Goal: Information Seeking & Learning: Check status

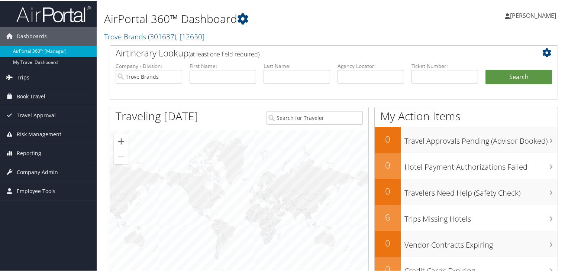
click at [49, 77] on link "Trips" at bounding box center [48, 77] width 97 height 19
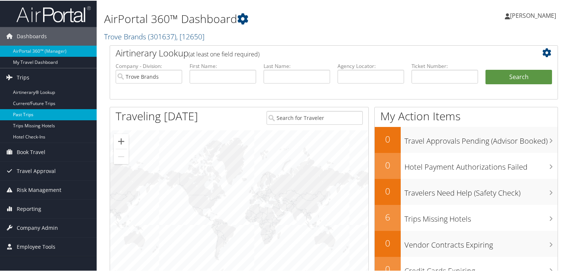
click at [43, 114] on link "Past Trips" at bounding box center [48, 113] width 97 height 11
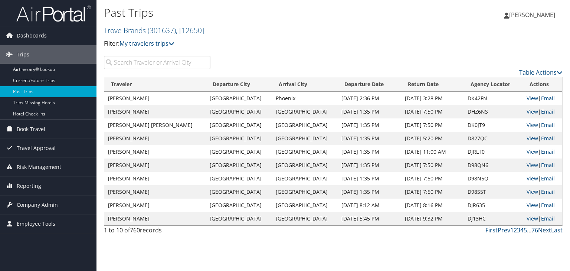
click at [545, 230] on link "Next" at bounding box center [545, 230] width 13 height 8
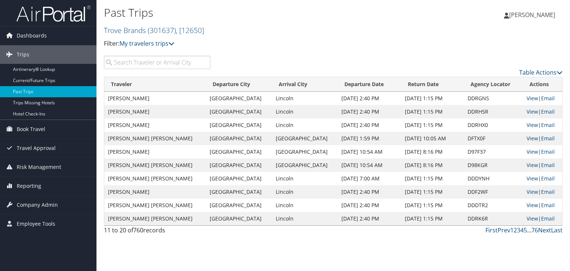
click at [545, 230] on link "Next" at bounding box center [545, 230] width 13 height 8
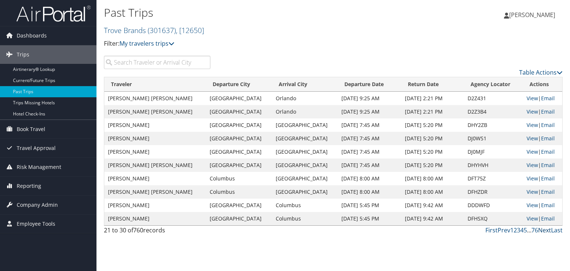
click at [545, 230] on link "Next" at bounding box center [545, 230] width 13 height 8
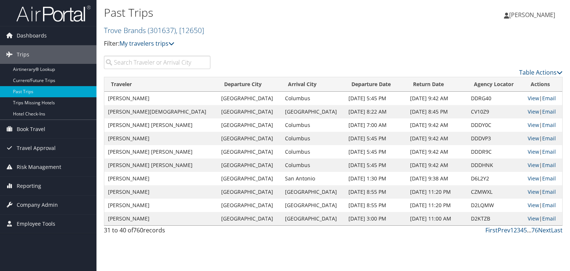
click at [545, 230] on link "Next" at bounding box center [545, 230] width 13 height 8
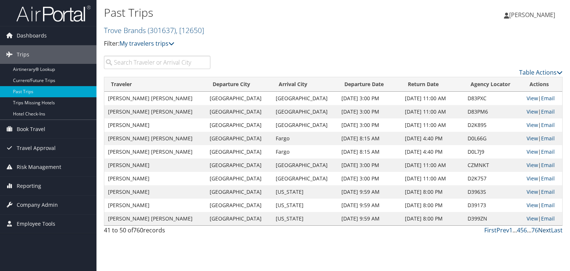
click at [545, 230] on link "Next" at bounding box center [545, 230] width 13 height 8
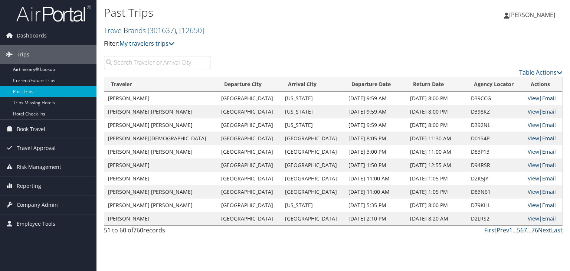
click at [545, 230] on link "Next" at bounding box center [545, 230] width 13 height 8
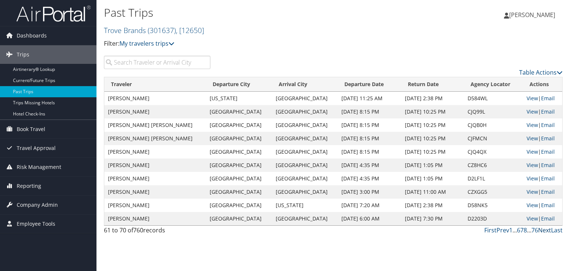
click at [545, 230] on link "Next" at bounding box center [545, 230] width 13 height 8
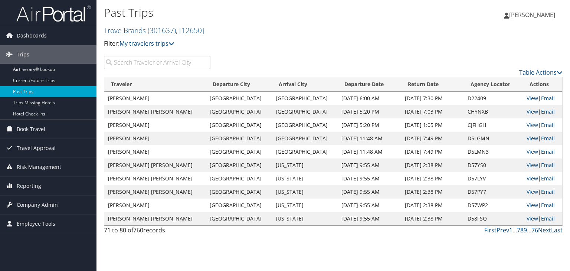
click at [545, 230] on link "Next" at bounding box center [545, 230] width 13 height 8
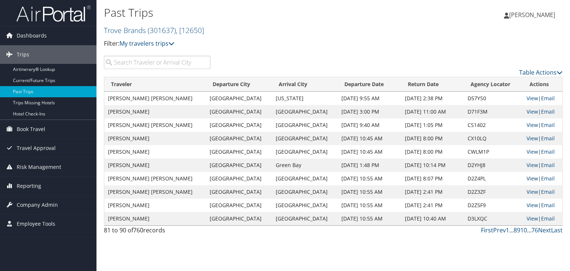
click at [529, 178] on link "View" at bounding box center [533, 178] width 12 height 7
click at [529, 192] on link "View" at bounding box center [533, 191] width 12 height 7
click at [529, 205] on link "View" at bounding box center [533, 205] width 12 height 7
click at [529, 218] on link "View" at bounding box center [533, 218] width 12 height 7
click at [543, 231] on link "Next" at bounding box center [545, 230] width 13 height 8
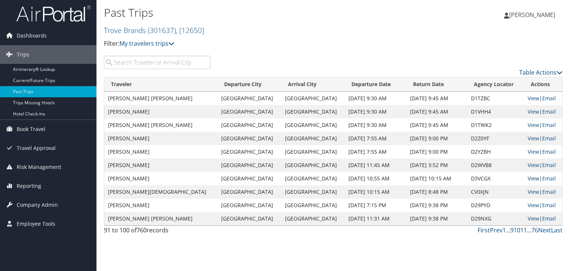
click at [528, 176] on link "View" at bounding box center [534, 178] width 12 height 7
click at [495, 231] on link "Prev" at bounding box center [496, 230] width 13 height 8
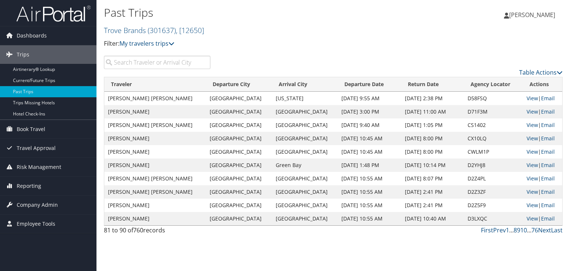
click at [132, 66] on input "search" at bounding box center [157, 62] width 107 height 13
click at [32, 83] on link "Current/Future Trips" at bounding box center [48, 80] width 97 height 11
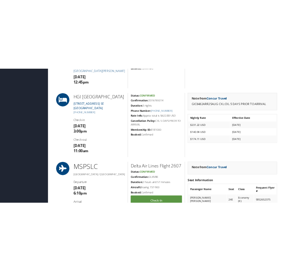
scroll to position [480, 0]
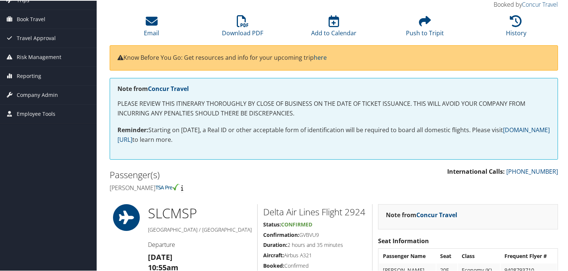
scroll to position [39, 0]
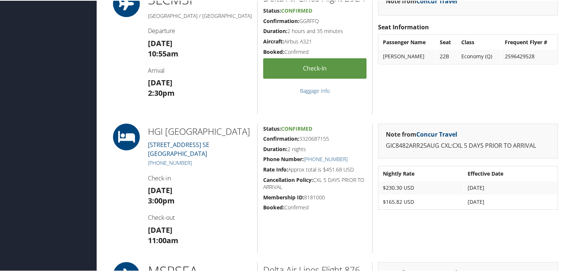
scroll to position [266, 0]
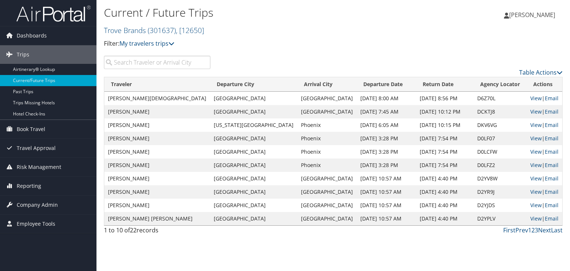
click at [147, 60] on input "search" at bounding box center [157, 62] width 107 height 13
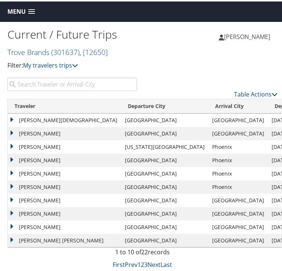
click at [48, 121] on td "BEAU CHRISTIAN" at bounding box center [64, 118] width 113 height 13
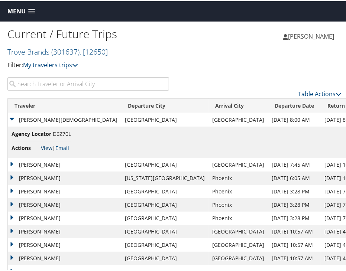
click at [49, 146] on link "View" at bounding box center [47, 146] width 12 height 7
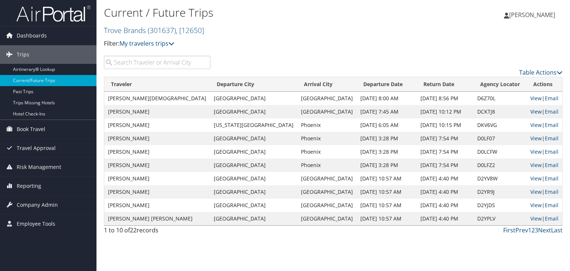
click at [531, 111] on link "View" at bounding box center [537, 111] width 12 height 7
click at [532, 125] on link "View" at bounding box center [537, 124] width 12 height 7
click at [537, 139] on link "View" at bounding box center [537, 138] width 12 height 7
click at [533, 152] on link "View" at bounding box center [537, 151] width 12 height 7
click at [535, 153] on link "View" at bounding box center [537, 151] width 12 height 7
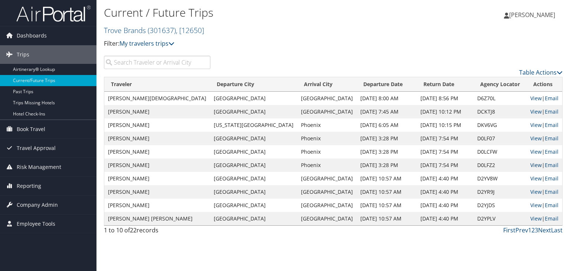
click at [537, 167] on link "View" at bounding box center [537, 165] width 12 height 7
click at [535, 179] on link "View" at bounding box center [537, 178] width 12 height 7
click at [533, 194] on link "View" at bounding box center [537, 191] width 12 height 7
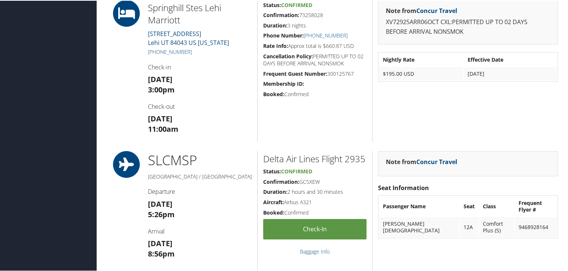
scroll to position [484, 0]
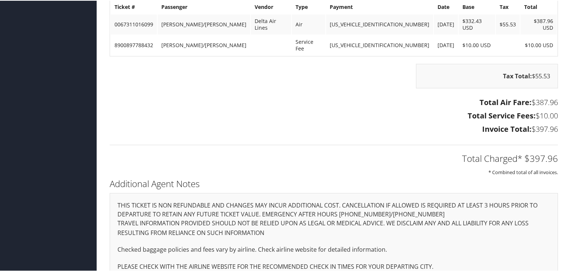
scroll to position [709, 0]
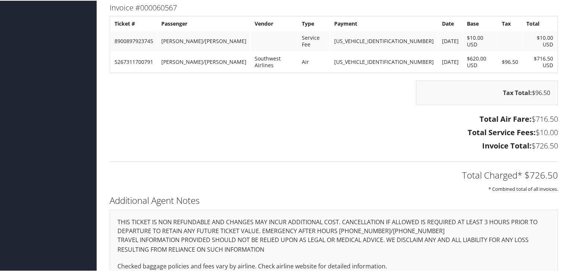
scroll to position [1271, 0]
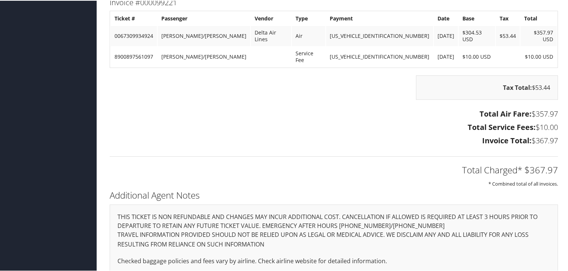
scroll to position [709, 0]
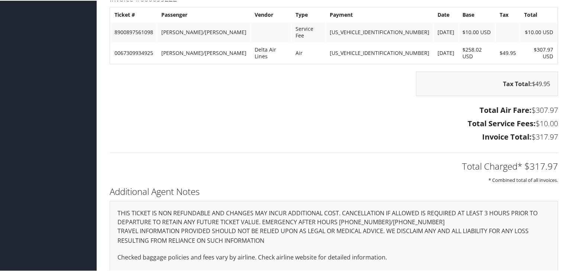
scroll to position [709, 0]
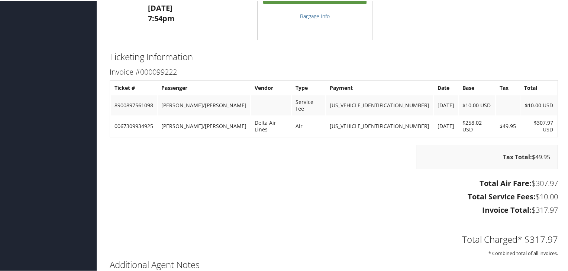
scroll to position [709, 0]
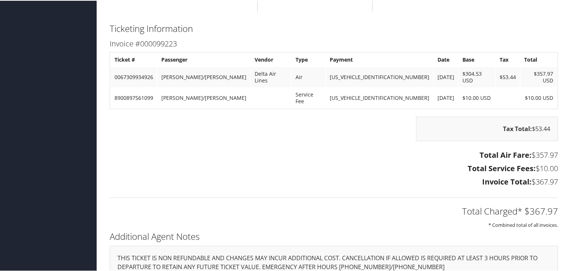
scroll to position [709, 0]
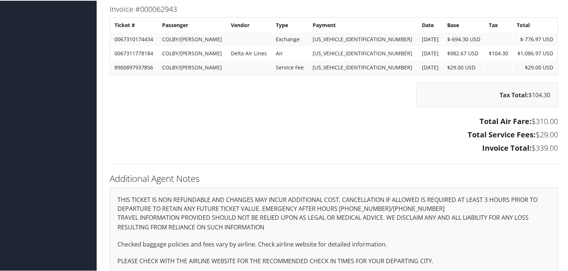
scroll to position [690, 0]
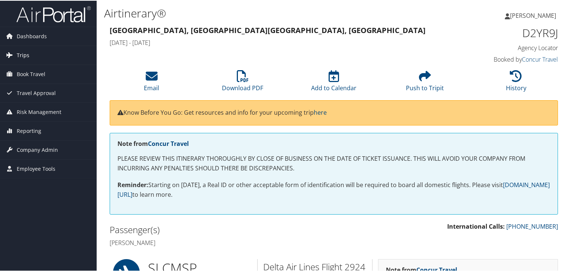
click at [31, 54] on link "Trips" at bounding box center [48, 54] width 97 height 19
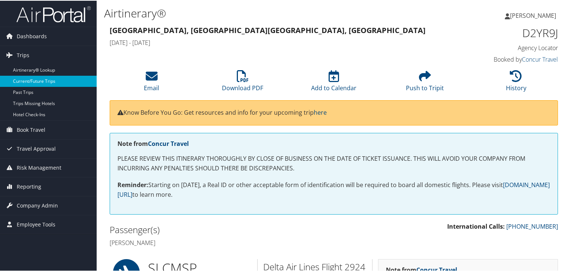
click at [48, 81] on link "Current/Future Trips" at bounding box center [48, 80] width 97 height 11
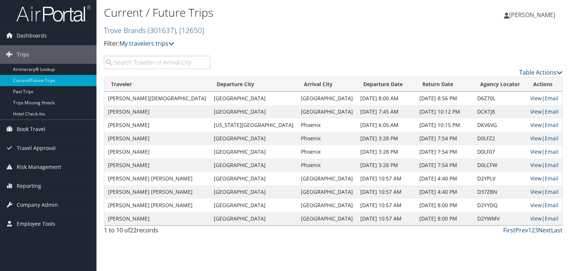
click at [141, 66] on input "search" at bounding box center [157, 62] width 107 height 13
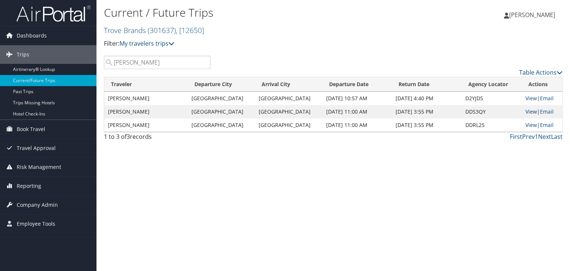
click at [529, 113] on link "View" at bounding box center [532, 111] width 12 height 7
click at [127, 65] on input "ryan" at bounding box center [157, 62] width 107 height 13
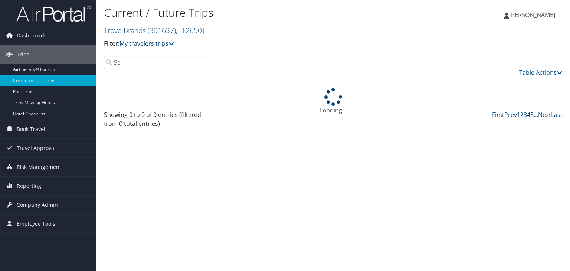
type input "S"
click at [62, 73] on link "Airtinerary® Lookup" at bounding box center [48, 69] width 97 height 11
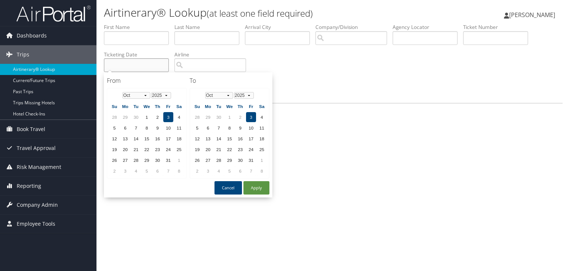
click at [130, 65] on input "text" at bounding box center [136, 65] width 65 height 14
click at [146, 97] on select "Jan Feb Mar Apr May Jun Jul Aug Sep Oct Nov Dec" at bounding box center [137, 95] width 28 height 7
click at [154, 126] on td "11" at bounding box center [158, 128] width 10 height 10
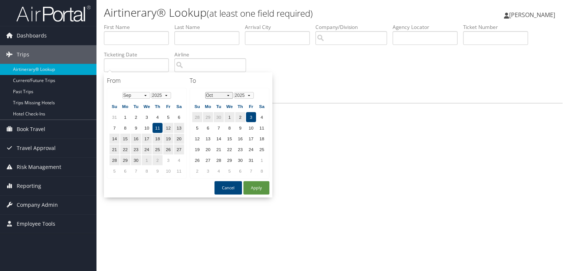
click at [230, 94] on select "Jan Feb Mar Apr May Jun Jul Aug Sep Oct Nov Dec" at bounding box center [219, 95] width 28 height 7
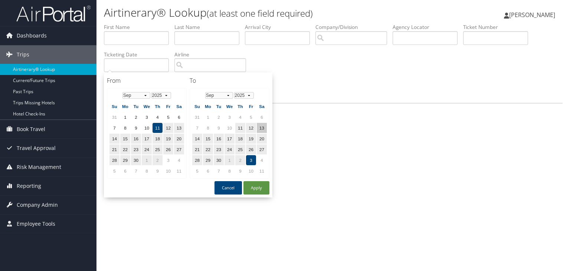
click at [257, 126] on td "13" at bounding box center [262, 128] width 10 height 10
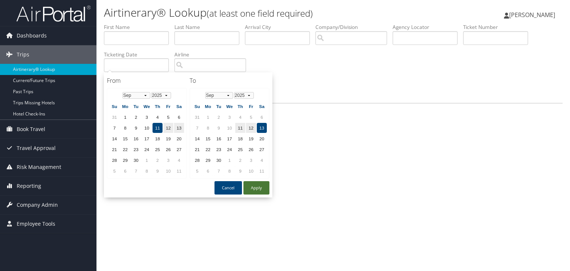
click at [259, 184] on button "Apply" at bounding box center [257, 187] width 26 height 13
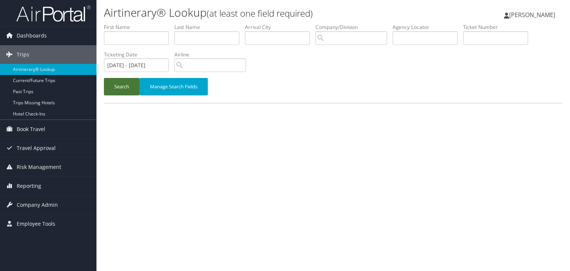
click at [130, 87] on button "Search" at bounding box center [122, 86] width 36 height 17
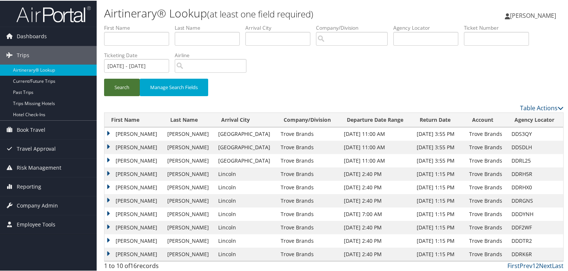
scroll to position [2, 0]
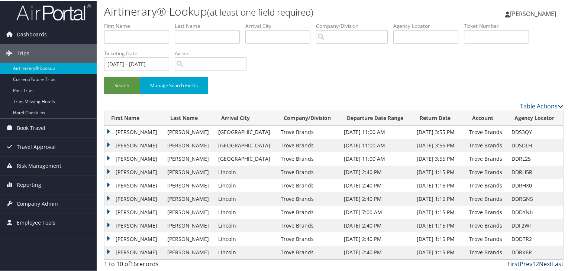
click at [540, 262] on link "Next" at bounding box center [545, 263] width 13 height 8
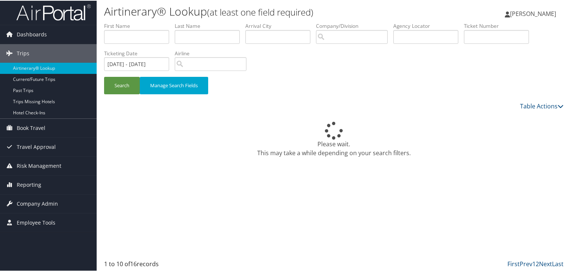
scroll to position [0, 0]
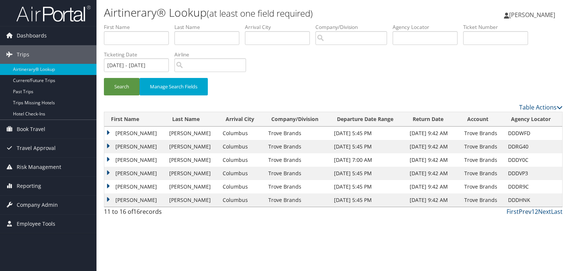
click at [526, 211] on link "Prev" at bounding box center [525, 212] width 13 height 8
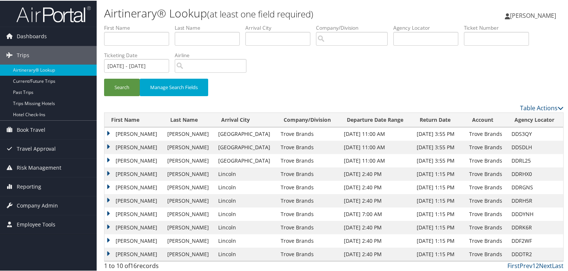
click at [110, 173] on td "KEVIN" at bounding box center [133, 173] width 59 height 13
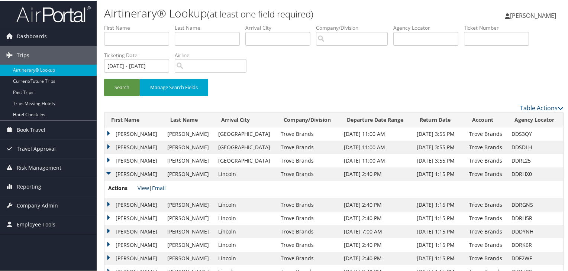
click at [148, 189] on link "View" at bounding box center [143, 187] width 12 height 7
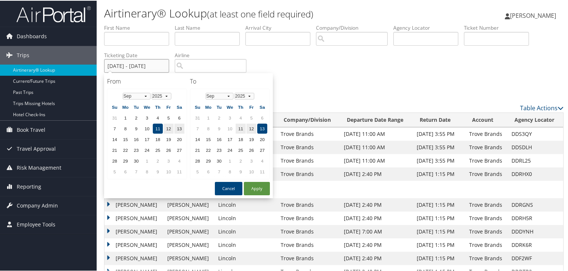
click at [148, 62] on input "09/11/2025 - 09/13/2025" at bounding box center [136, 65] width 65 height 14
click at [168, 126] on td "12" at bounding box center [168, 128] width 10 height 10
click at [251, 126] on td "12" at bounding box center [251, 128] width 10 height 10
click at [258, 187] on button "Apply" at bounding box center [257, 187] width 26 height 13
type input "09/12/2025 - 09/12/2025"
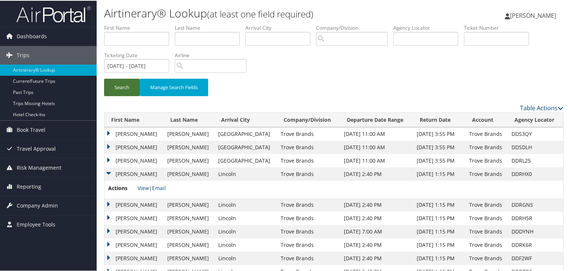
click at [119, 91] on button "Search" at bounding box center [122, 86] width 36 height 17
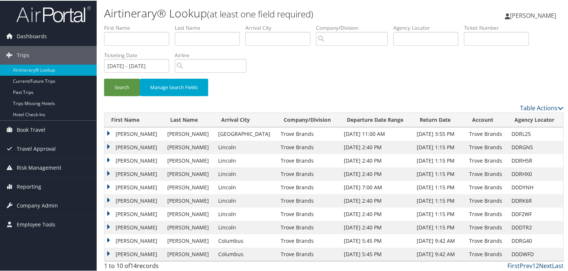
click at [544, 265] on link "Next" at bounding box center [545, 265] width 13 height 8
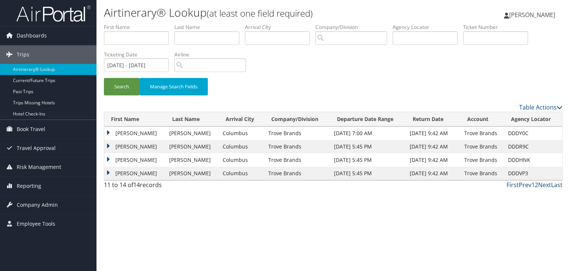
click at [523, 185] on link "Prev" at bounding box center [525, 185] width 13 height 8
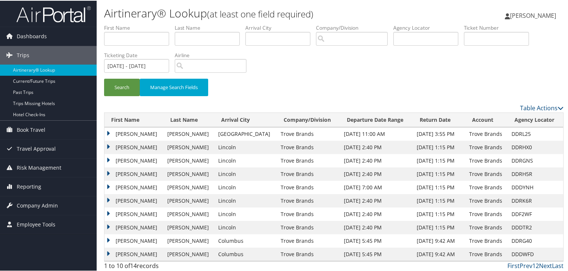
click at [113, 144] on td "KEVIN" at bounding box center [133, 146] width 59 height 13
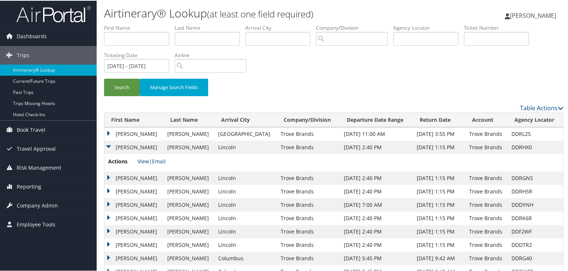
click at [145, 161] on link "View" at bounding box center [143, 160] width 12 height 7
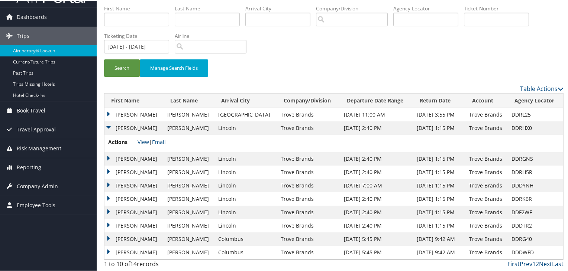
click at [108, 156] on td "SARAH" at bounding box center [133, 158] width 59 height 13
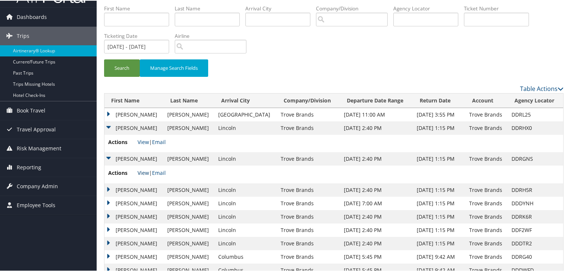
click at [143, 172] on link "View" at bounding box center [143, 172] width 12 height 7
click at [109, 187] on td "DAVID" at bounding box center [133, 189] width 59 height 13
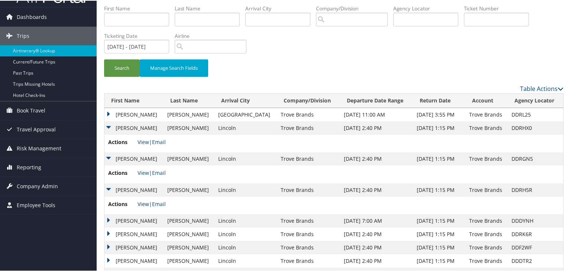
click at [140, 204] on link "View" at bounding box center [143, 203] width 12 height 7
click at [112, 217] on td "KALLI JANE" at bounding box center [133, 220] width 59 height 13
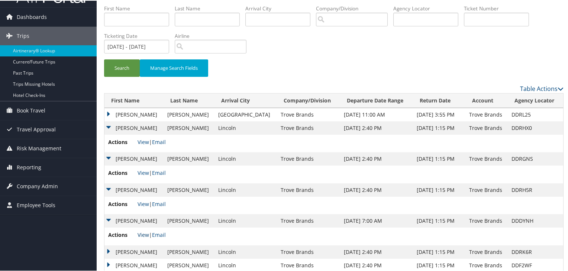
click at [146, 233] on link "View" at bounding box center [143, 234] width 12 height 7
click at [110, 217] on td "KALLI JANE" at bounding box center [133, 220] width 59 height 13
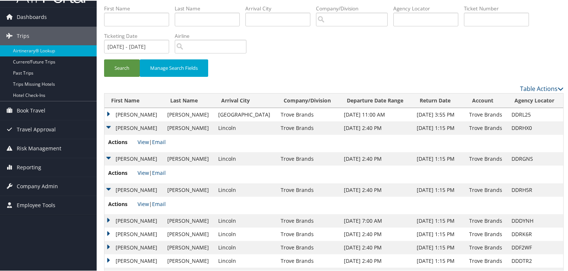
click at [107, 187] on td "DAVID" at bounding box center [133, 189] width 59 height 13
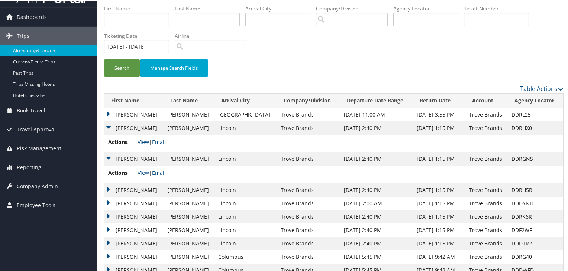
click at [107, 158] on td "SARAH" at bounding box center [133, 158] width 59 height 13
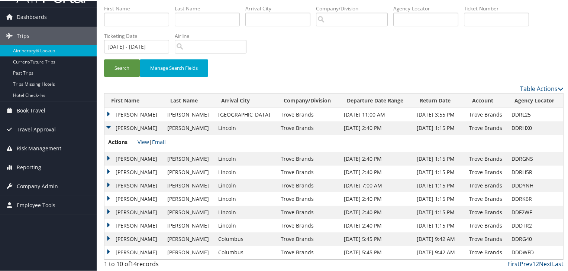
click at [108, 129] on td "KEVIN" at bounding box center [133, 127] width 59 height 13
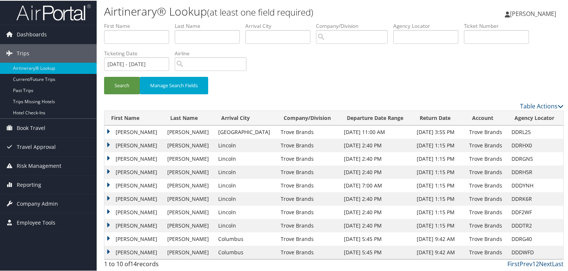
click at [108, 197] on td "HALEY NICOLE" at bounding box center [133, 198] width 59 height 13
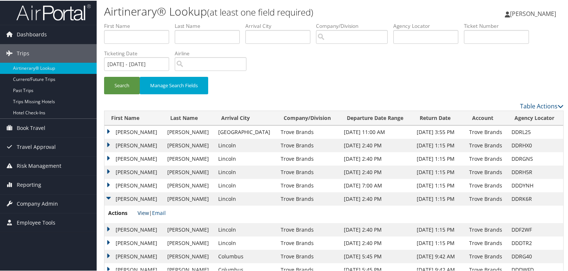
click at [144, 215] on link "View" at bounding box center [143, 212] width 12 height 7
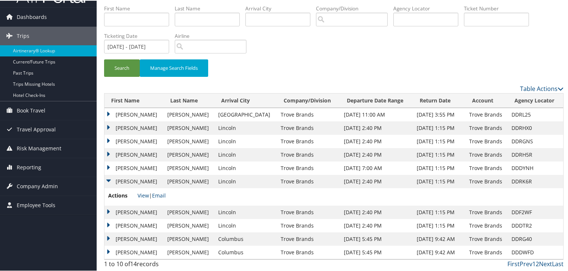
click at [108, 210] on td "CAITLYN LOUISE" at bounding box center [133, 211] width 59 height 13
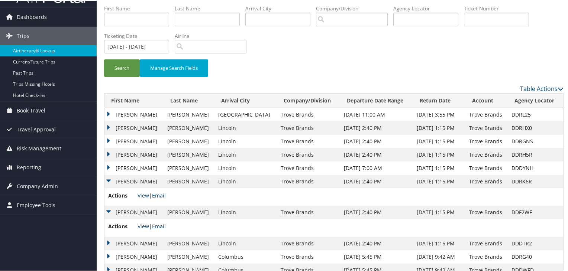
click at [143, 227] on link "View" at bounding box center [143, 225] width 12 height 7
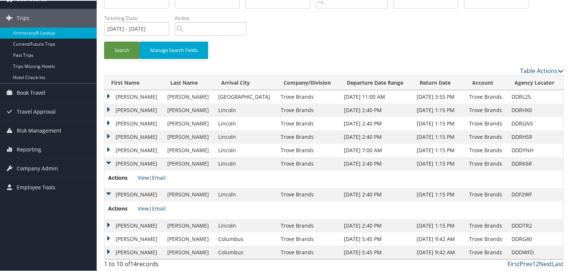
click at [110, 226] on td "ANTHONY TAYLOR" at bounding box center [133, 224] width 59 height 13
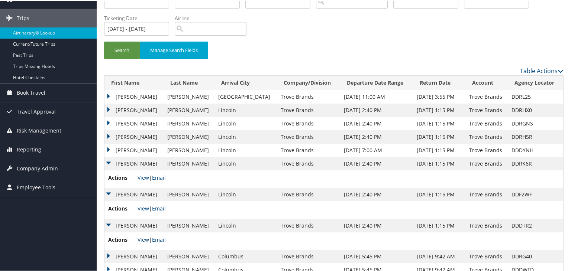
click at [142, 239] on link "View" at bounding box center [143, 238] width 12 height 7
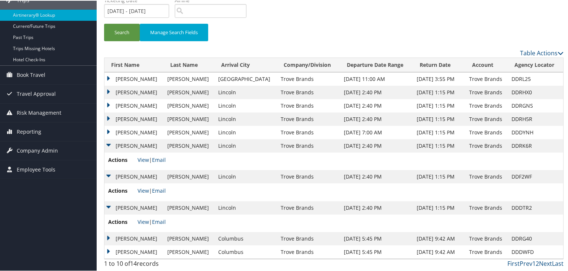
click at [107, 236] on td "SARAH" at bounding box center [133, 237] width 59 height 13
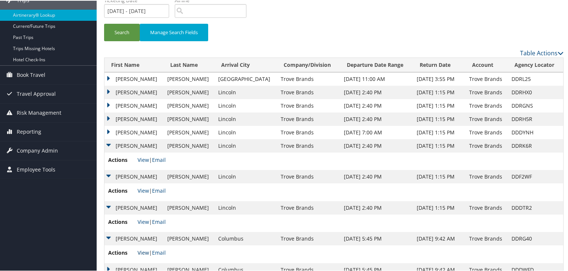
click at [144, 250] on link "View" at bounding box center [143, 251] width 12 height 7
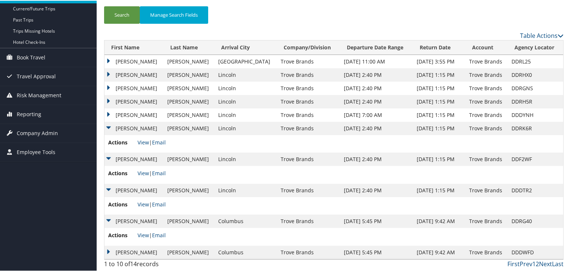
click at [110, 251] on td "DAVID" at bounding box center [133, 251] width 59 height 13
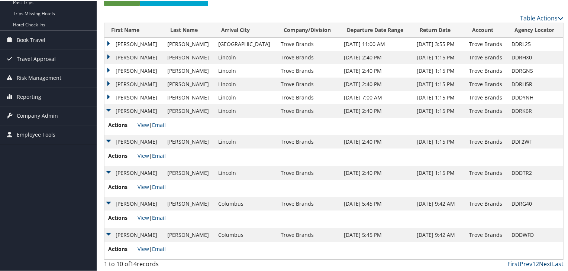
click at [540, 263] on link "Next" at bounding box center [545, 263] width 13 height 8
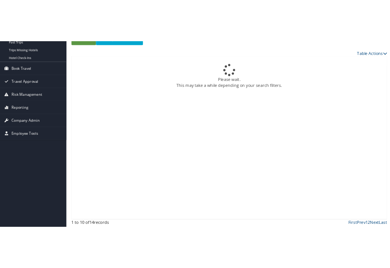
scroll to position [0, 0]
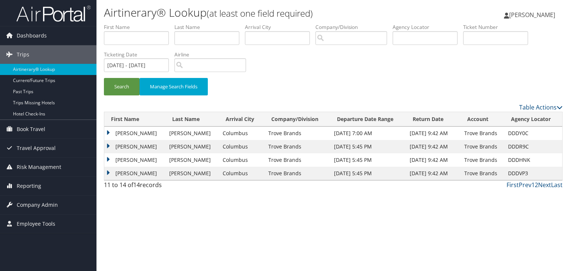
click at [108, 131] on td "KALLI JANE" at bounding box center [134, 133] width 61 height 13
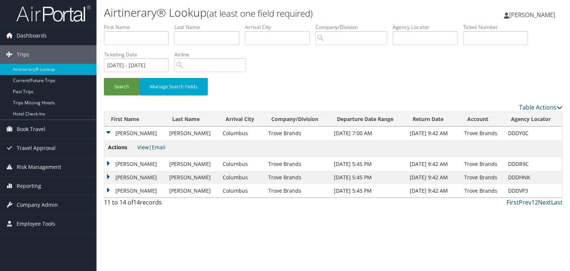
click at [139, 147] on link "View" at bounding box center [143, 147] width 12 height 7
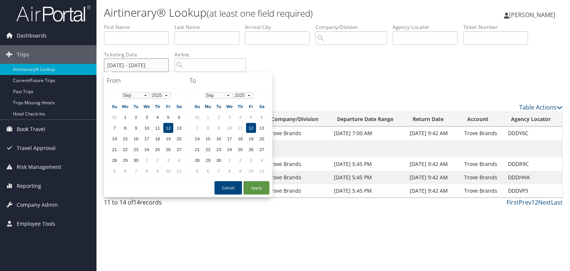
click at [147, 66] on input "09/12/2025 - 09/12/2025" at bounding box center [136, 65] width 65 height 14
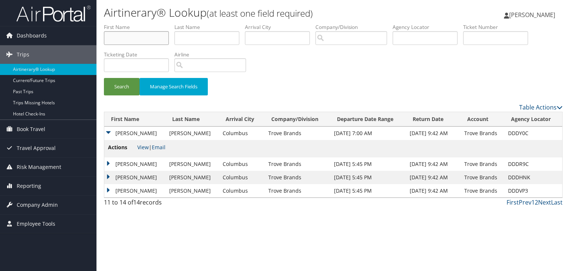
click at [142, 36] on input "text" at bounding box center [136, 38] width 65 height 14
click at [128, 84] on button "Search" at bounding box center [122, 86] width 36 height 17
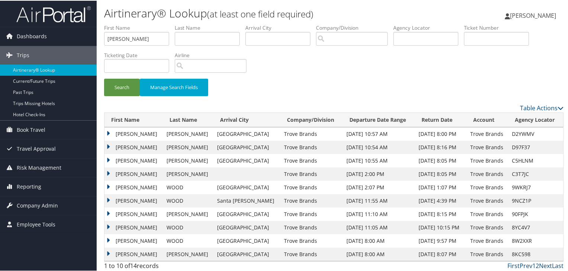
click at [107, 133] on td "SAMUEL ALLEN" at bounding box center [133, 133] width 58 height 13
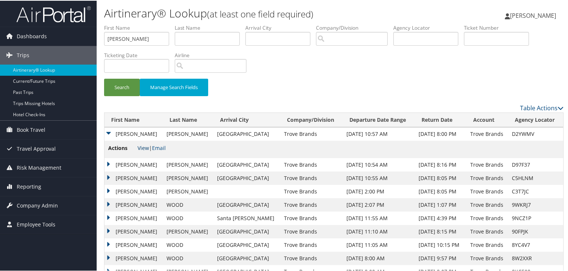
click at [145, 148] on link "View" at bounding box center [143, 147] width 12 height 7
click at [110, 163] on td "SAMUEL ALLEN" at bounding box center [133, 163] width 58 height 13
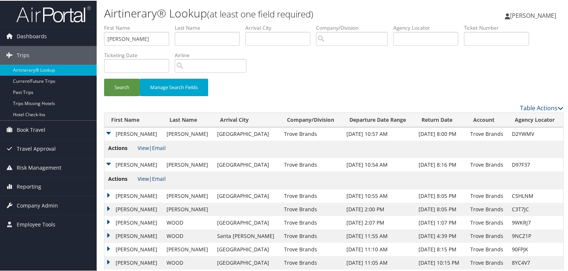
click at [145, 180] on link "View" at bounding box center [143, 178] width 12 height 7
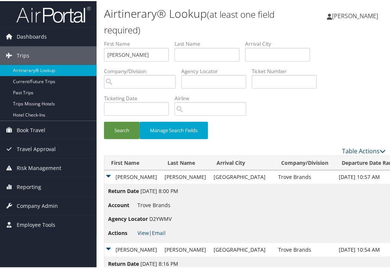
click at [296, 121] on div "Search Manage Search Fields" at bounding box center [244, 133] width 293 height 25
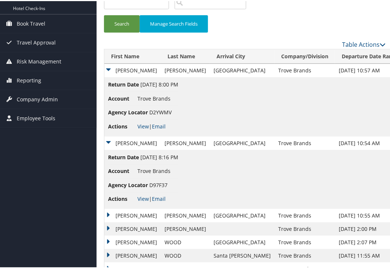
scroll to position [107, 0]
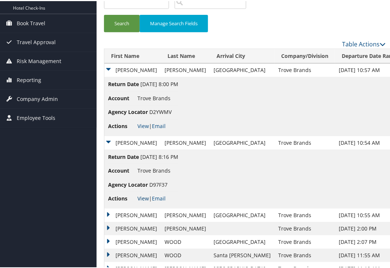
click at [146, 199] on link "View" at bounding box center [143, 197] width 12 height 7
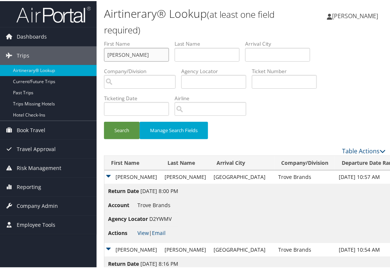
click at [138, 53] on input "samuel" at bounding box center [136, 54] width 65 height 14
click at [127, 128] on button "Search" at bounding box center [122, 129] width 36 height 17
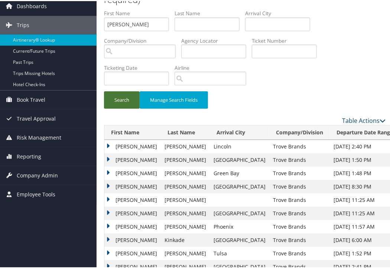
scroll to position [31, 0]
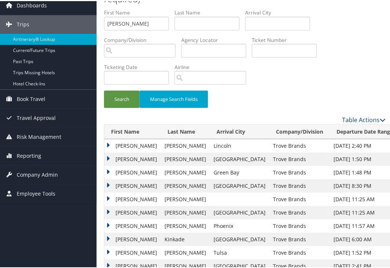
click at [111, 158] on td "KEVIN" at bounding box center [132, 158] width 56 height 13
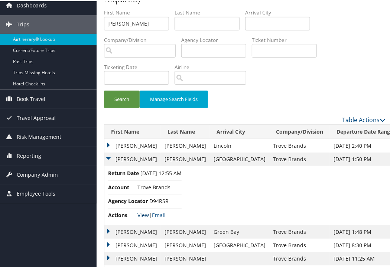
click at [141, 216] on link "View" at bounding box center [143, 214] width 12 height 7
click at [132, 13] on label "First Name" at bounding box center [139, 11] width 71 height 7
click at [132, 28] on input "kevin" at bounding box center [136, 23] width 65 height 14
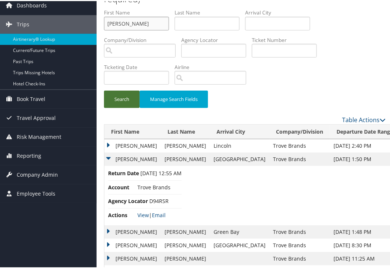
type input "morgan"
click at [127, 97] on button "Search" at bounding box center [122, 98] width 36 height 17
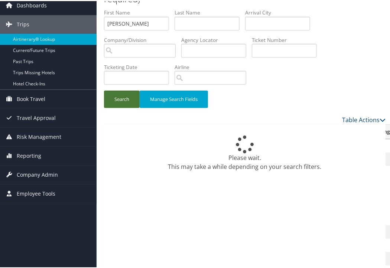
scroll to position [0, 0]
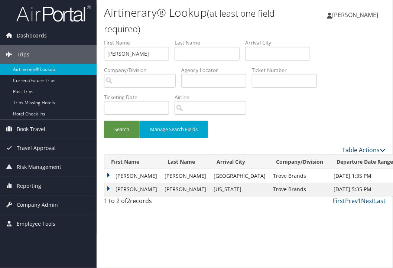
click at [110, 174] on td "MORGAN ELIZABETH" at bounding box center [132, 175] width 56 height 13
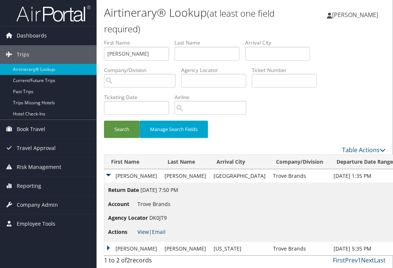
click at [146, 233] on link "View" at bounding box center [143, 231] width 12 height 7
click at [109, 247] on td "MORGAN ELIZABETH" at bounding box center [132, 248] width 56 height 13
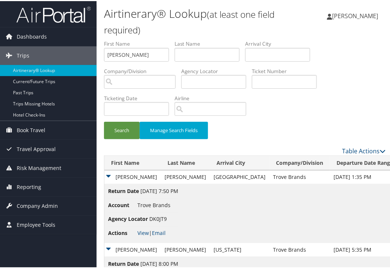
scroll to position [59, 0]
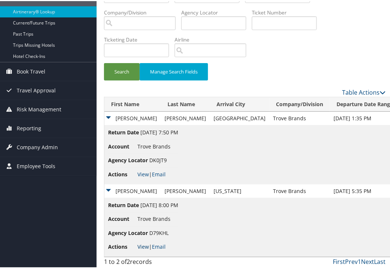
click at [143, 244] on link "View" at bounding box center [143, 245] width 12 height 7
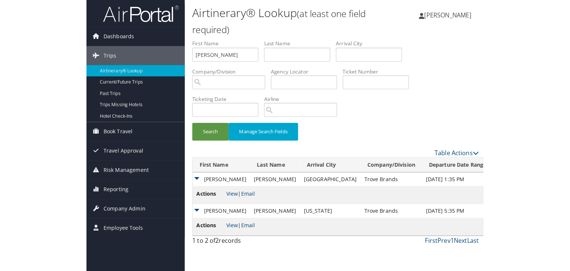
scroll to position [0, 0]
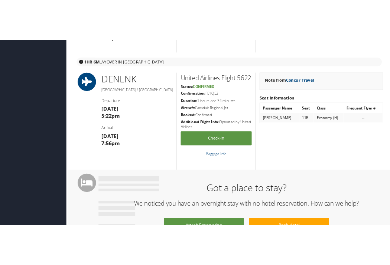
scroll to position [303, 0]
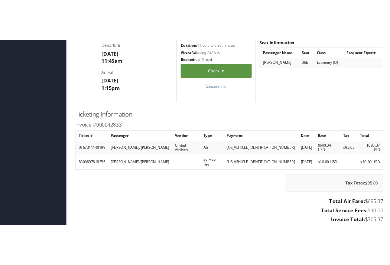
scroll to position [976, 0]
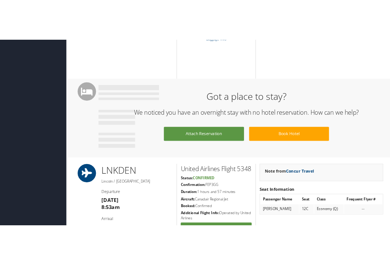
scroll to position [602, 0]
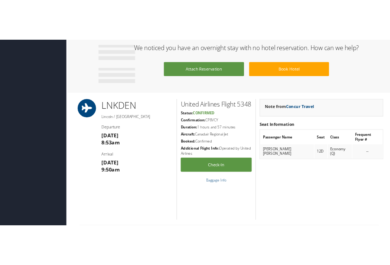
scroll to position [686, 0]
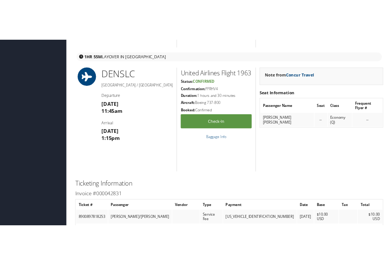
scroll to position [999, 0]
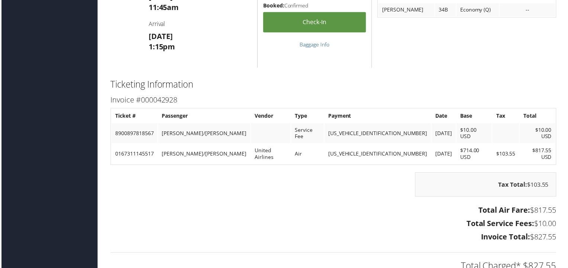
scroll to position [921, 0]
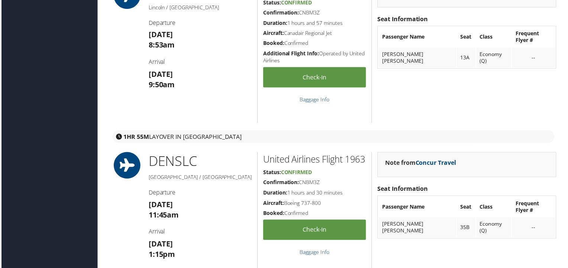
scroll to position [708, 0]
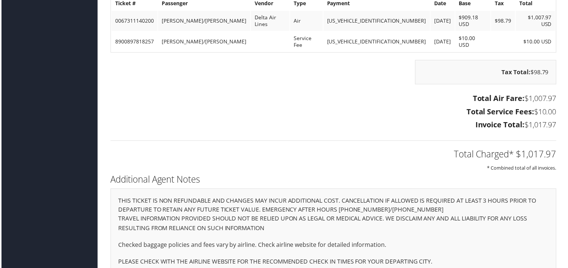
scroll to position [625, 0]
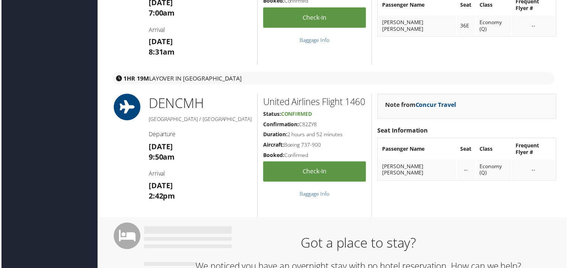
scroll to position [310, 0]
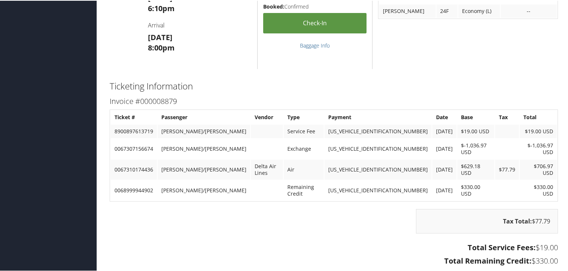
scroll to position [598, 0]
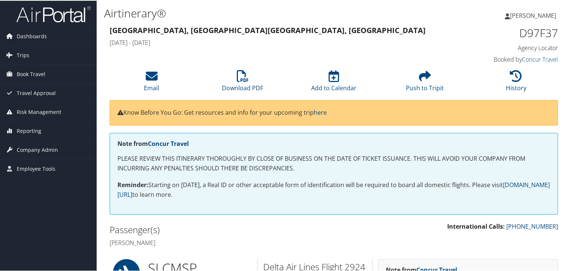
click at [333, 20] on h1 "Airtinerary®" at bounding box center [257, 13] width 306 height 16
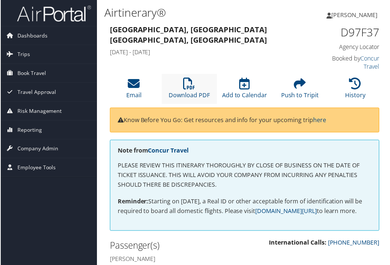
click at [182, 81] on li "Download PDF" at bounding box center [190, 89] width 56 height 30
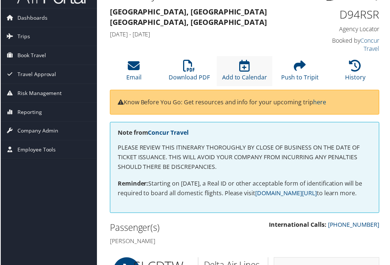
scroll to position [16, 0]
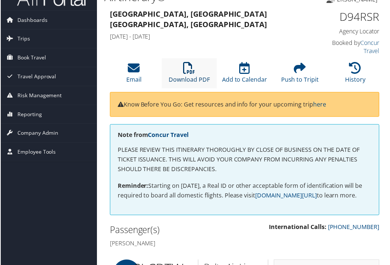
click at [185, 70] on icon at bounding box center [189, 68] width 12 height 12
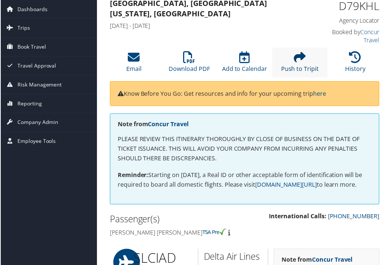
scroll to position [20, 0]
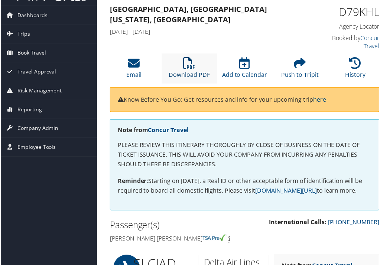
click at [195, 75] on link "Download PDF" at bounding box center [189, 71] width 41 height 18
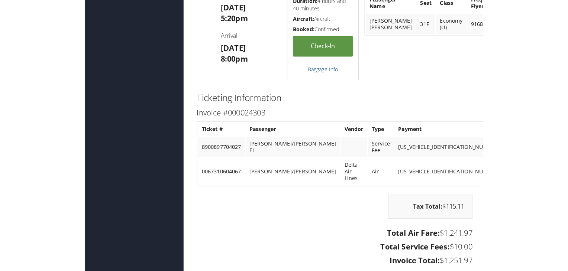
scroll to position [605, 0]
